Goal: Answer question/provide support: Share knowledge or assist other users

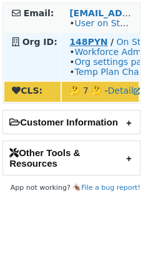
click at [79, 38] on strong "148PYN" at bounding box center [88, 42] width 38 height 10
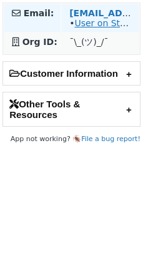
click at [85, 22] on link "User on Staging" at bounding box center [109, 23] width 70 height 10
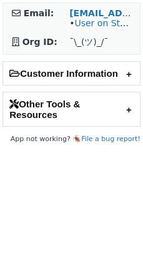
click at [79, 119] on h2 "Other Tools & Resources" at bounding box center [71, 110] width 137 height 34
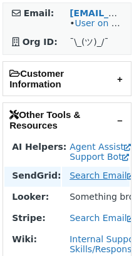
click at [88, 173] on link "Search Email" at bounding box center [101, 176] width 64 height 10
click at [90, 173] on link "Search Email" at bounding box center [101, 176] width 64 height 10
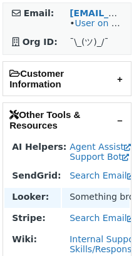
click at [98, 200] on td "Something broke! (Ping SupEng)" at bounding box center [96, 198] width 68 height 20
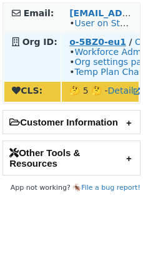
click at [94, 45] on strong "o-5BZ0-eu1" at bounding box center [97, 42] width 57 height 10
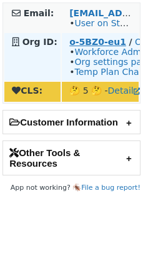
click at [85, 38] on strong "o-5BZ0-eu1" at bounding box center [97, 42] width 57 height 10
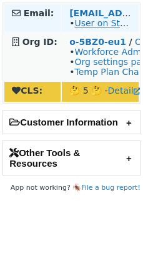
click at [82, 28] on link "User on Staging" at bounding box center [109, 23] width 70 height 10
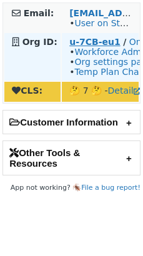
click at [98, 38] on strong "u-7CB-eu1" at bounding box center [94, 42] width 51 height 10
click at [91, 47] on strong "o-72ZF-eu1" at bounding box center [97, 42] width 56 height 10
